Goal: Find specific page/section: Find specific page/section

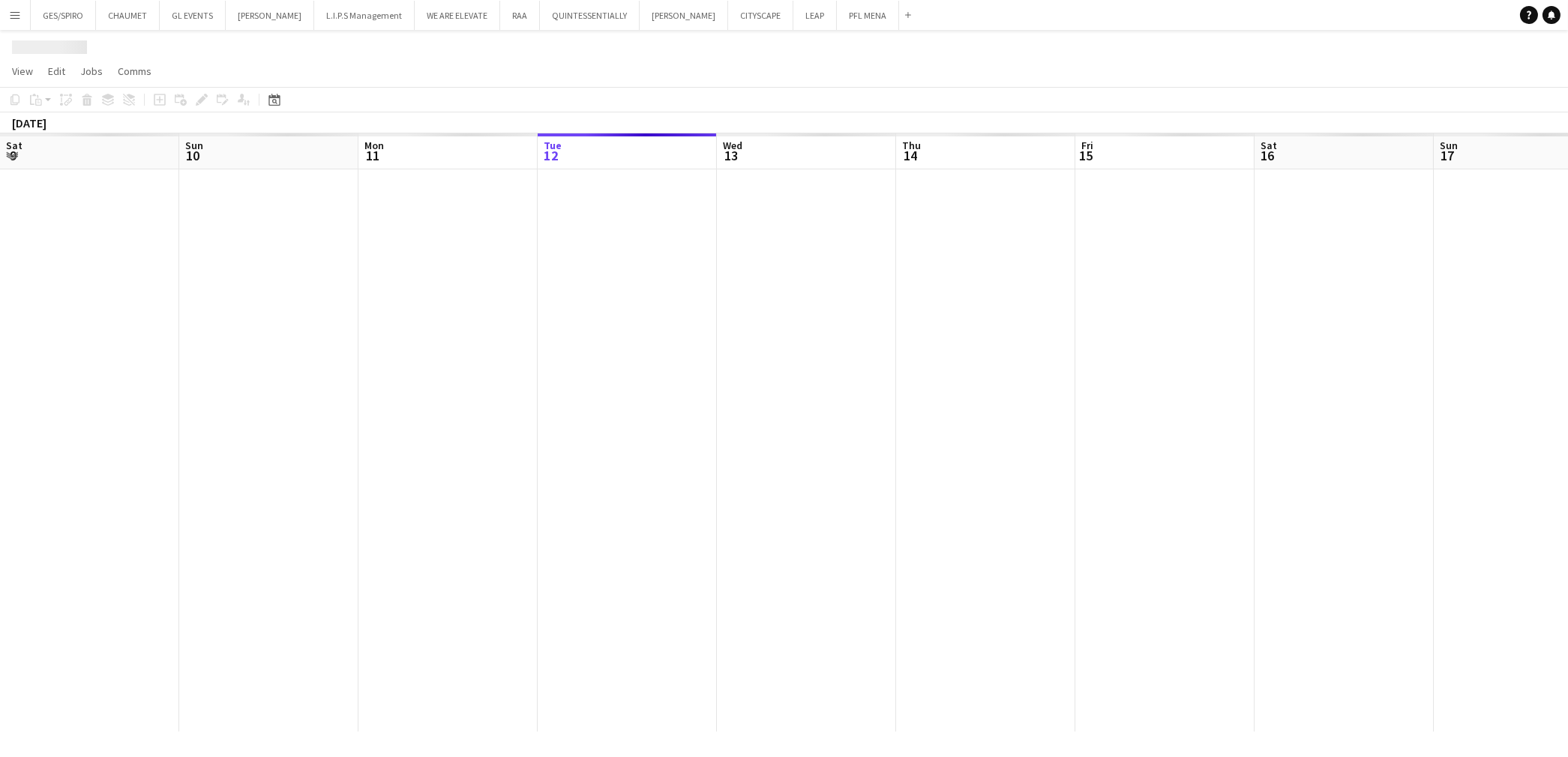
scroll to position [0, 358]
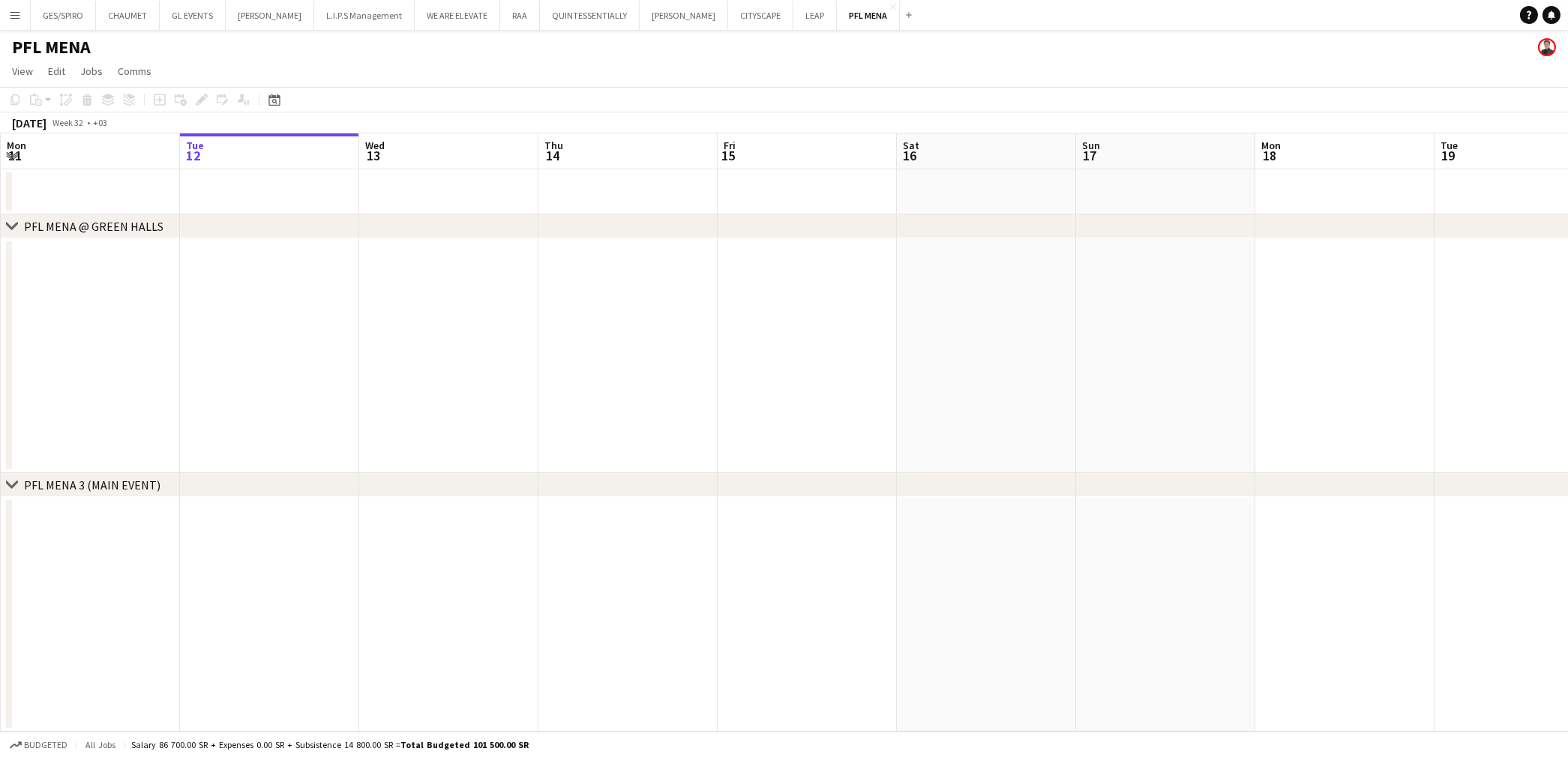
click at [30, 10] on div "GES/SPIRO Close CHAUMET Close GL EVENTS Close [PERSON_NAME] Close L.I.P.S Manag…" at bounding box center [474, 15] width 887 height 30
click at [23, 11] on button "Menu" at bounding box center [15, 15] width 30 height 30
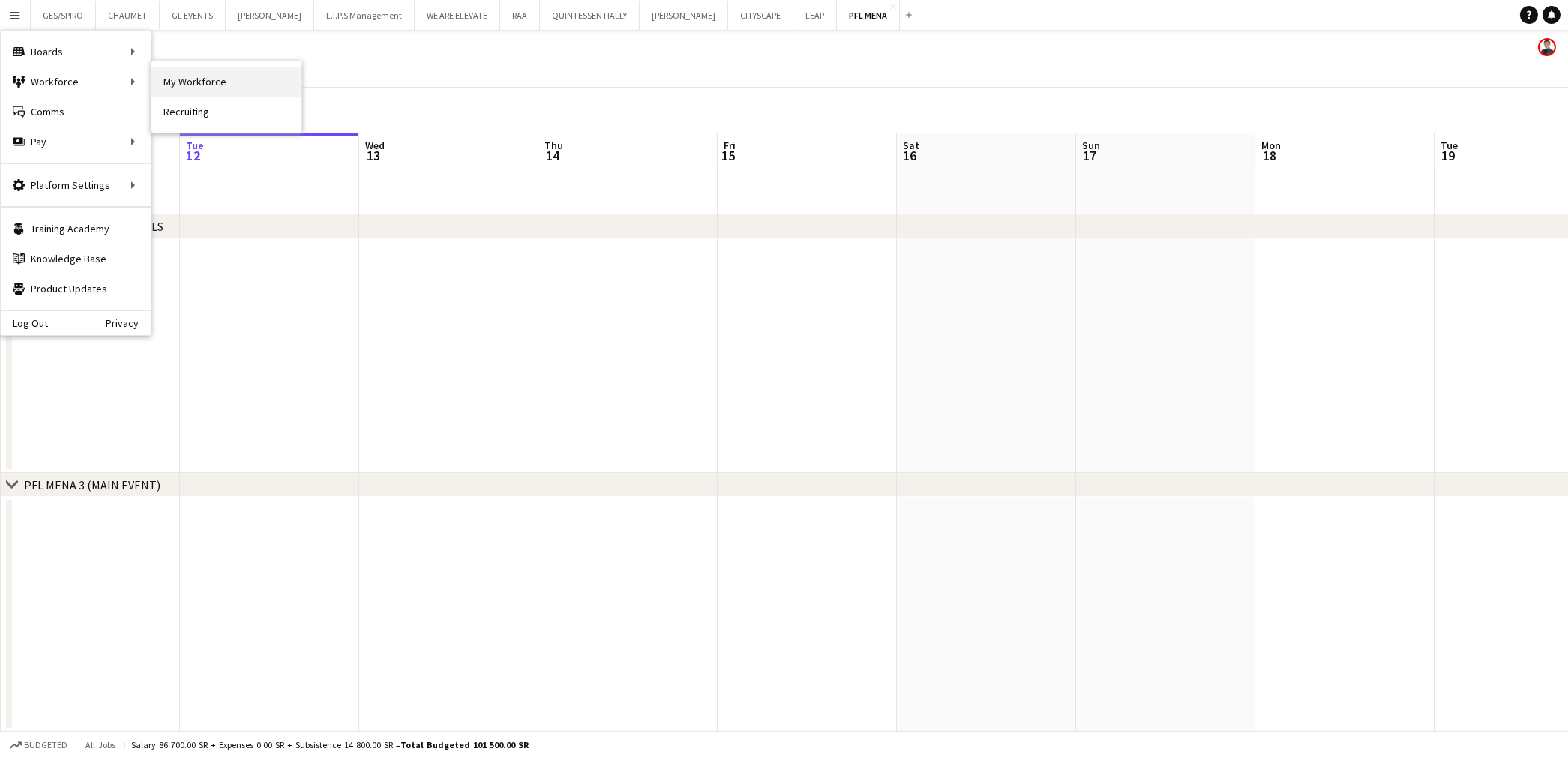
click at [193, 75] on link "My Workforce" at bounding box center [227, 81] width 150 height 30
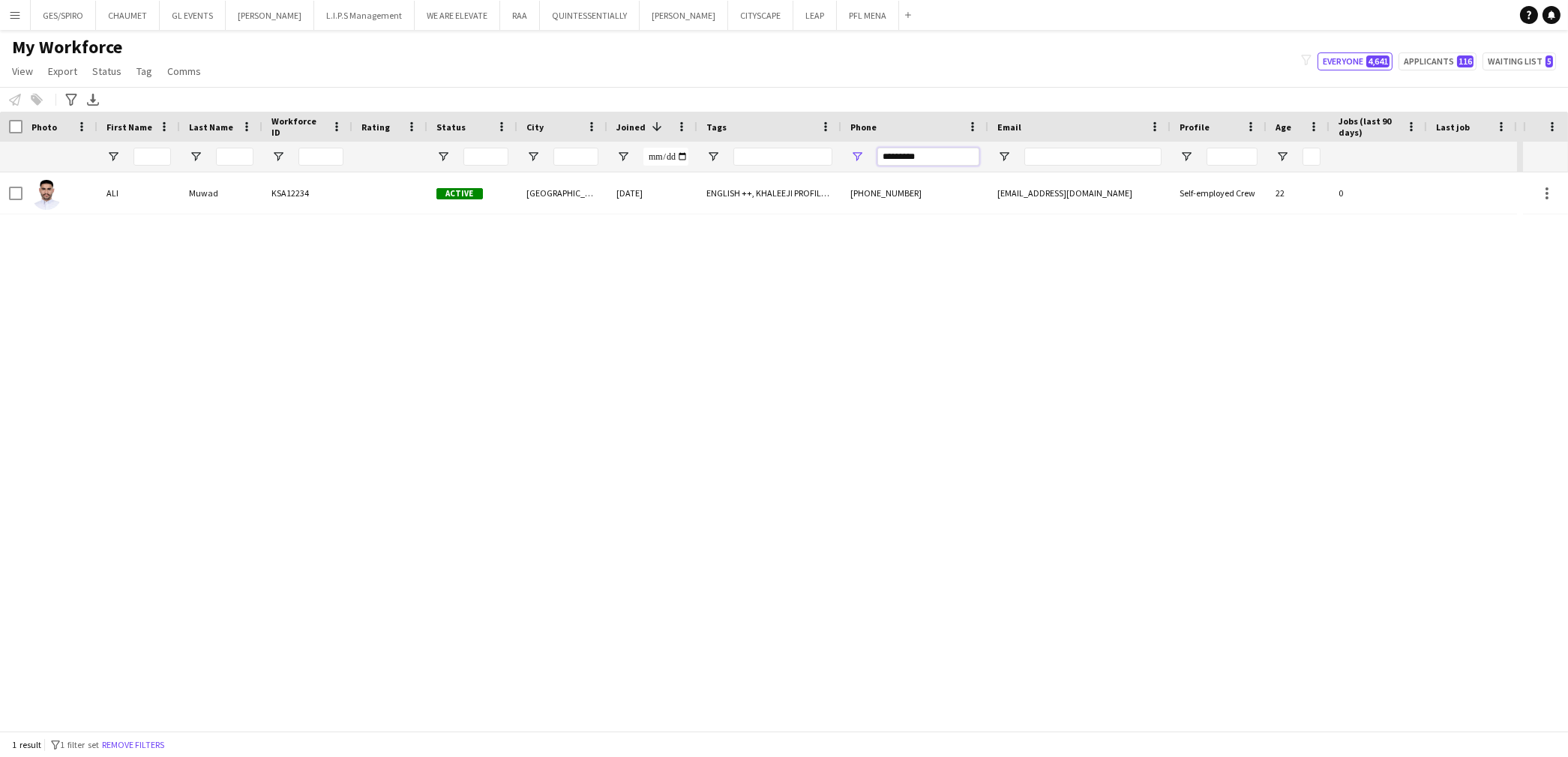
drag, startPoint x: 857, startPoint y: 154, endPoint x: 507, endPoint y: 203, distance: 353.4
click at [563, 201] on div "Workforce Details Photo First Name" at bounding box center [784, 422] width 1568 height 619
type input "*******"
click at [571, 215] on div "[PERSON_NAME] KSA8691 4.8 Active [GEOGRAPHIC_DATA] [DATE] CONTACTED BY [PERSON_…" at bounding box center [761, 452] width 1522 height 559
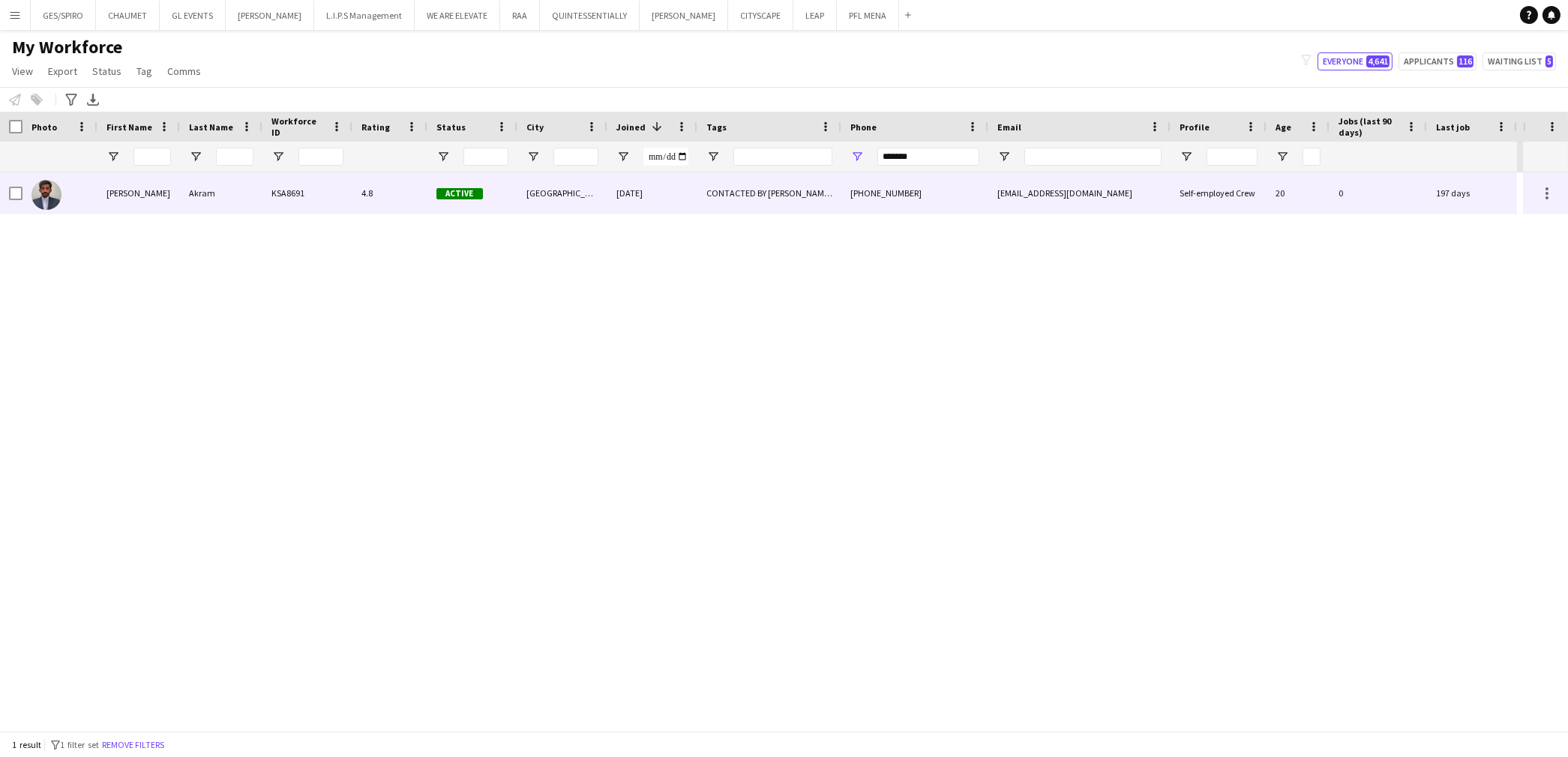
click at [565, 195] on div "[GEOGRAPHIC_DATA]" at bounding box center [562, 193] width 90 height 41
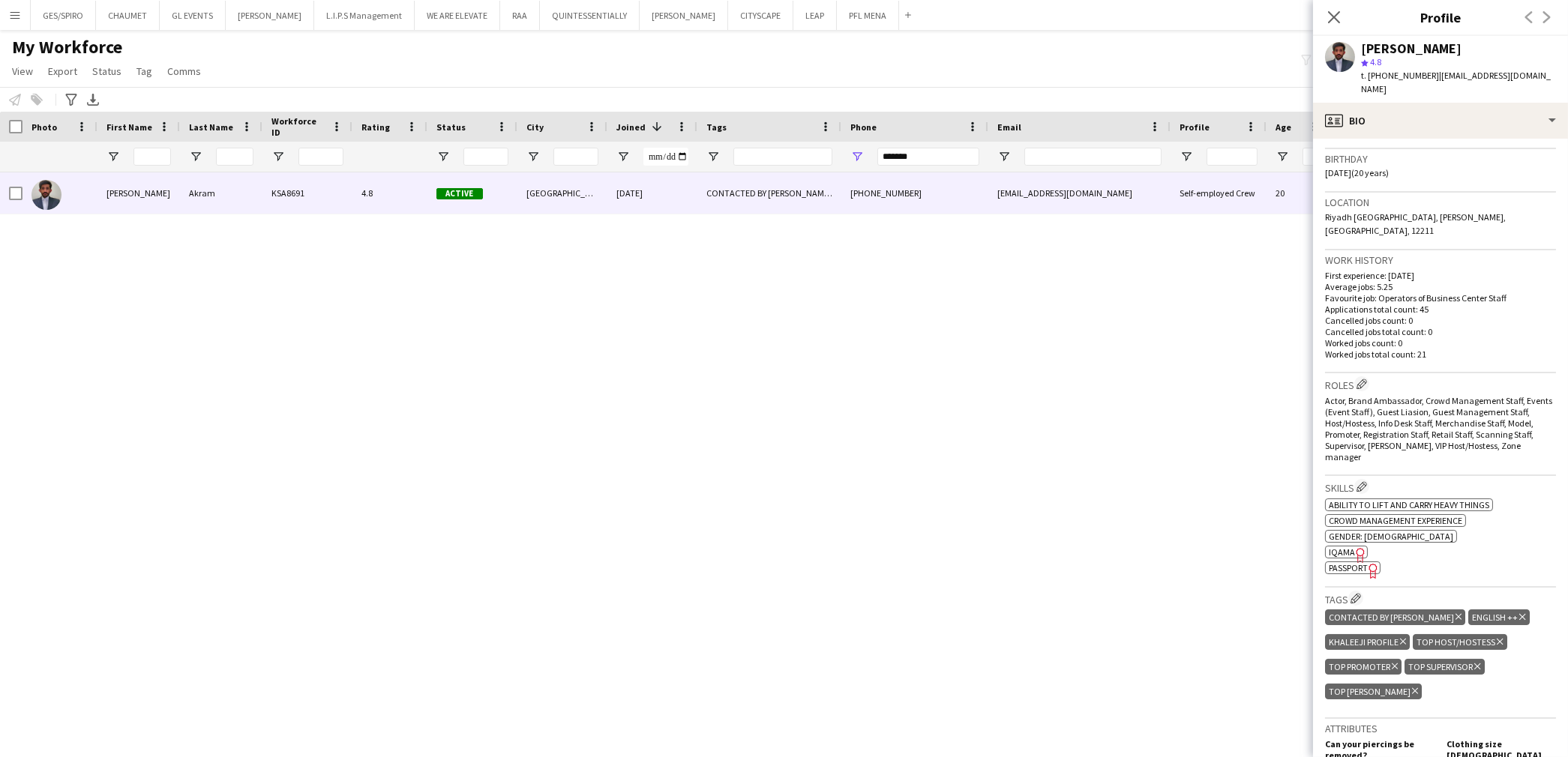
scroll to position [499, 0]
